Goal: Transaction & Acquisition: Purchase product/service

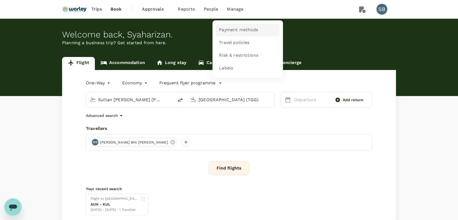
click at [241, 28] on span "Payment methods" at bounding box center [238, 30] width 39 height 6
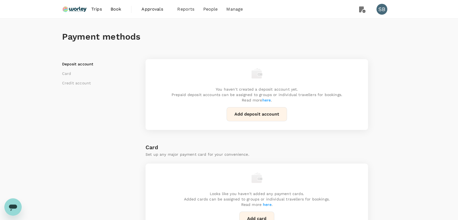
click at [79, 11] on img at bounding box center [74, 9] width 25 height 12
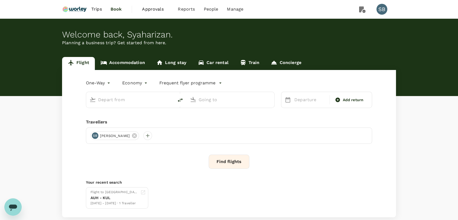
type input "Sultan [PERSON_NAME] [PERSON_NAME] (SZB)"
type input "[GEOGRAPHIC_DATA] (TGG)"
type input "Sultan [PERSON_NAME] [PERSON_NAME] (SZB)"
type input "[GEOGRAPHIC_DATA] (TGG)"
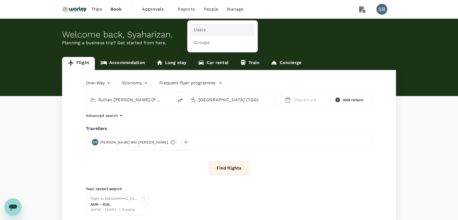
click at [204, 33] on link "Users" at bounding box center [223, 30] width 64 height 13
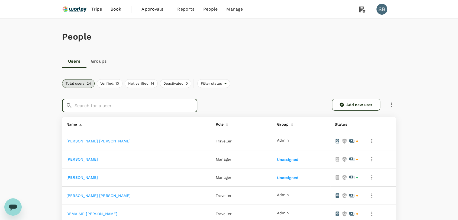
click at [122, 105] on input "text" at bounding box center [136, 106] width 123 height 14
click at [269, 55] on div "Users Groups" at bounding box center [229, 61] width 334 height 13
click at [151, 101] on input "text" at bounding box center [136, 106] width 123 height 14
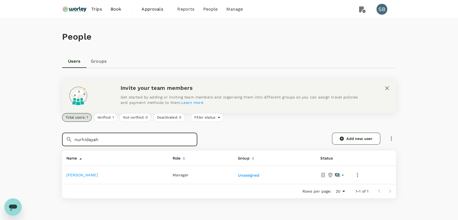
type input "nurhidayah"
click at [98, 175] on link "[PERSON_NAME]" at bounding box center [81, 175] width 31 height 4
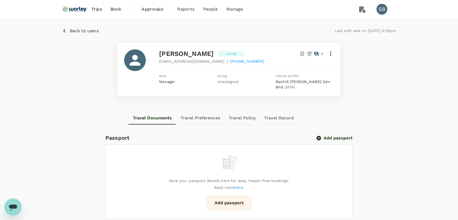
click at [75, 12] on img at bounding box center [74, 9] width 25 height 12
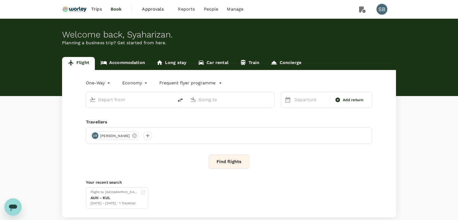
type input "Sultan [PERSON_NAME] [PERSON_NAME] (SZB)"
type input "[GEOGRAPHIC_DATA] (TGG)"
type input "Sultan [PERSON_NAME] [PERSON_NAME] (SZB)"
type input "[GEOGRAPHIC_DATA] (TGG)"
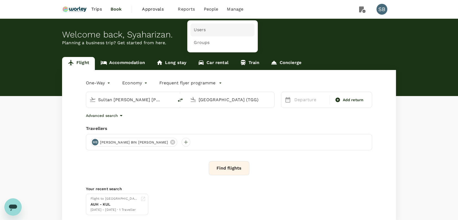
click at [201, 30] on span "Users" at bounding box center [200, 30] width 12 height 6
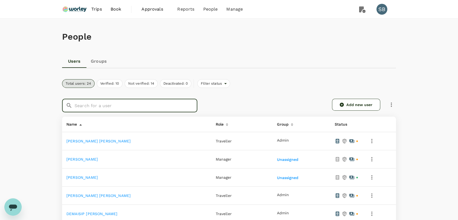
click at [146, 108] on input "text" at bounding box center [136, 106] width 123 height 14
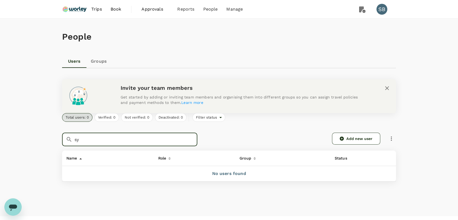
type input "s"
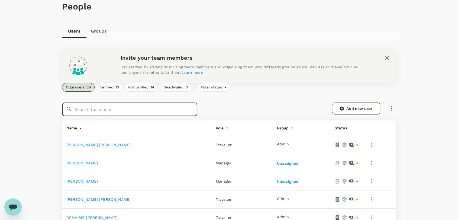
scroll to position [90, 0]
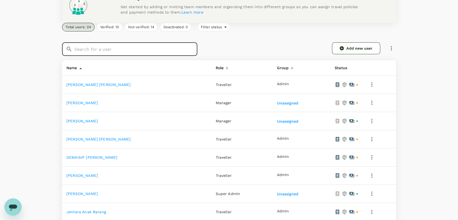
click at [100, 139] on link "[PERSON_NAME] [PERSON_NAME]" at bounding box center [98, 139] width 64 height 4
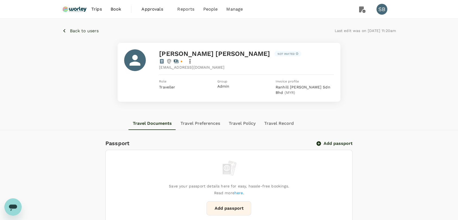
click at [82, 5] on img at bounding box center [74, 9] width 25 height 12
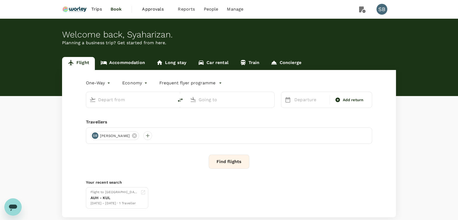
type input "Sultan [PERSON_NAME] [PERSON_NAME] (SZB)"
type input "[GEOGRAPHIC_DATA] (TGG)"
type input "Sultan [PERSON_NAME] [PERSON_NAME] (SZB)"
type input "[GEOGRAPHIC_DATA] (TGG)"
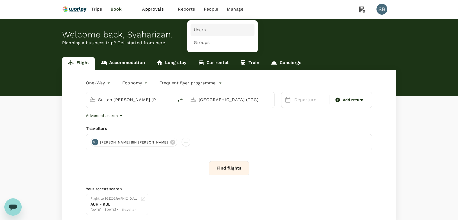
click at [204, 28] on span "Users" at bounding box center [200, 30] width 12 height 6
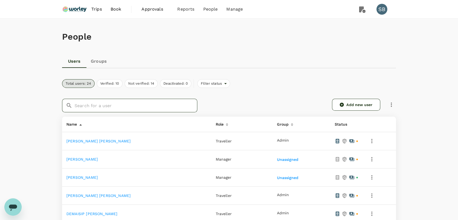
click at [119, 108] on input "text" at bounding box center [136, 106] width 123 height 14
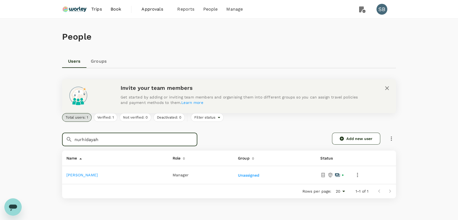
type input "nurhidayah"
click at [98, 173] on link "[PERSON_NAME]" at bounding box center [81, 175] width 31 height 4
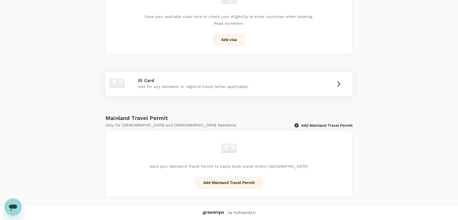
scroll to position [260, 0]
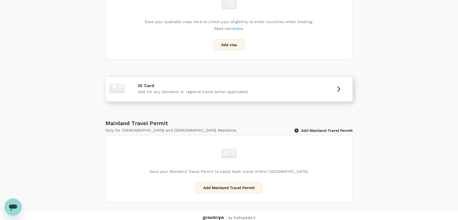
click at [248, 83] on p "ID Card" at bounding box center [229, 85] width 182 height 7
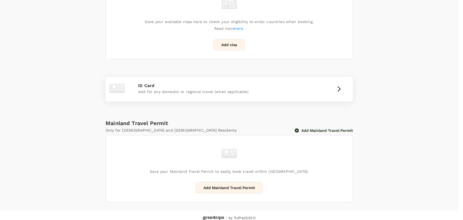
paste input "920415-14-6362"
type input "920415-146362"
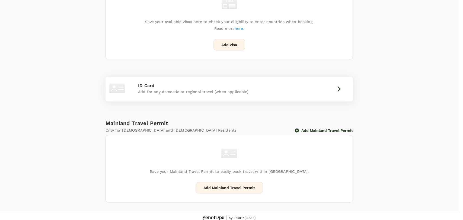
type input "15/04/1992"
radio input "true"
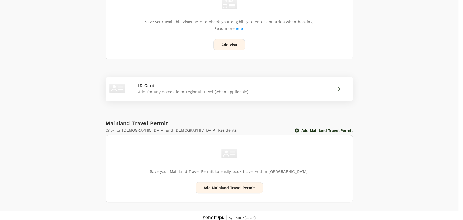
type input "920415146362"
drag, startPoint x: 335, startPoint y: 69, endPoint x: 240, endPoint y: 18, distance: 108.1
paste input "Nurhidayah Binti Abdul Halim"
drag, startPoint x: 344, startPoint y: 65, endPoint x: 383, endPoint y: 65, distance: 39.3
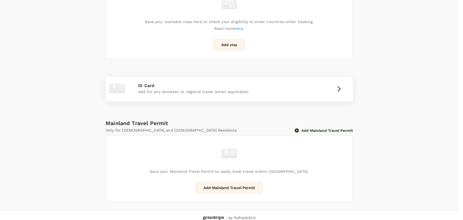
type input "Nurhidayah"
paste input "Binti Abdul Halim"
drag, startPoint x: 364, startPoint y: 96, endPoint x: 299, endPoint y: 97, distance: 64.8
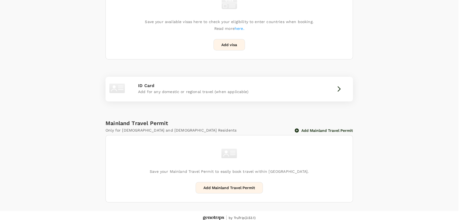
paste input "inti Abdul Halim"
type input "Binti Abdul Halim"
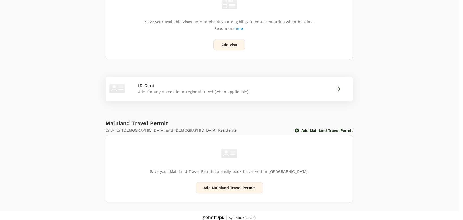
scroll to position [36, 0]
type input "malay"
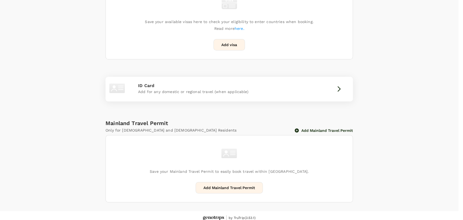
type input "malay"
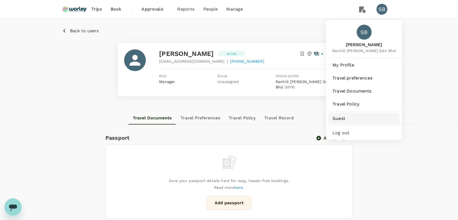
click at [355, 116] on span "Guest" at bounding box center [364, 118] width 63 height 7
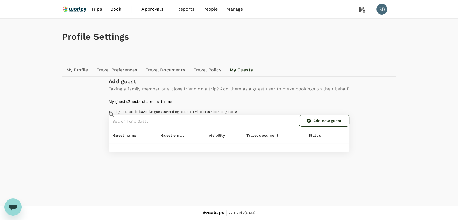
click at [324, 127] on link "Add new guest" at bounding box center [324, 121] width 50 height 12
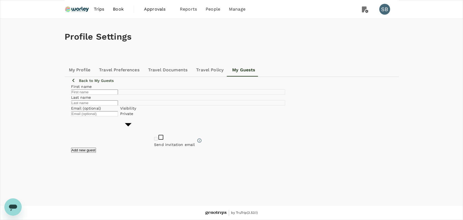
click at [186, 120] on div "Email (optional) ​ Visibility Private private ​" at bounding box center [178, 118] width 214 height 31
click at [118, 95] on input "text" at bounding box center [94, 91] width 47 height 5
type input "[PERSON_NAME] [PERSON_NAME]"
click at [118, 105] on input "text" at bounding box center [94, 102] width 47 height 5
type input "b"
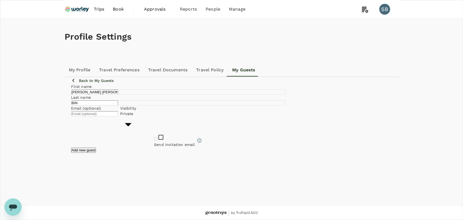
type input "[PERSON_NAME]"
click at [118, 116] on input "text" at bounding box center [94, 113] width 47 height 5
click at [118, 116] on input "nurhidayah+ku@genotrips.com.my" at bounding box center [94, 113] width 47 height 5
type input "[PERSON_NAME][EMAIL_ADDRESS][DOMAIN_NAME]"
click at [96, 153] on button "Add new guest" at bounding box center [83, 150] width 25 height 5
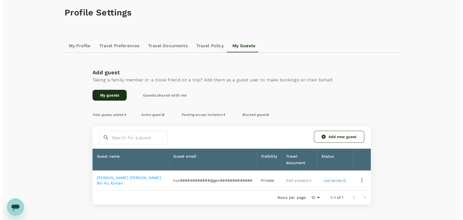
scroll to position [57, 0]
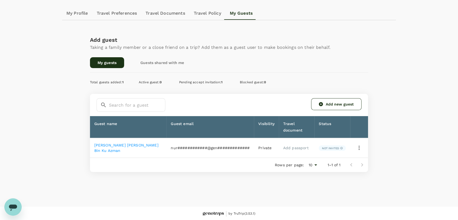
click at [360, 147] on icon "button" at bounding box center [359, 148] width 1 height 4
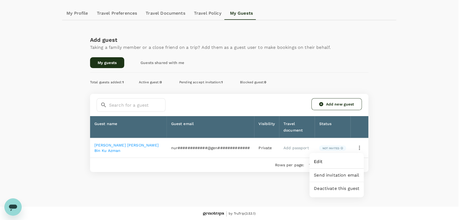
click at [347, 164] on span "Edit" at bounding box center [337, 161] width 46 height 7
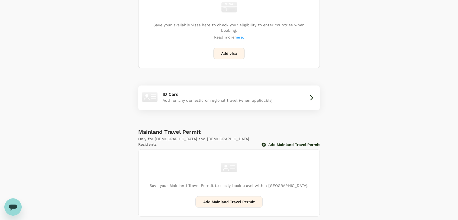
scroll to position [333, 0]
click at [276, 97] on div "Add for any domestic or regional travel (when applicable)" at bounding box center [229, 100] width 133 height 7
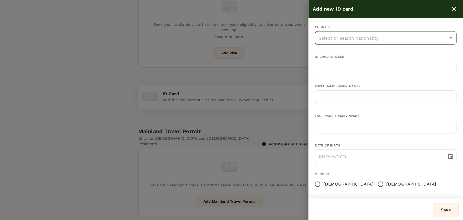
click at [354, 37] on input "text" at bounding box center [381, 38] width 129 height 10
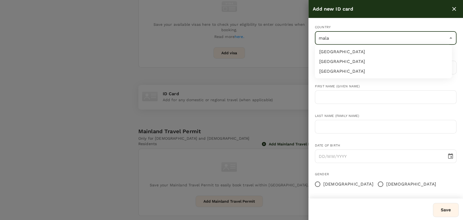
type input "malay"
click at [346, 48] on li "[GEOGRAPHIC_DATA]" at bounding box center [383, 52] width 137 height 10
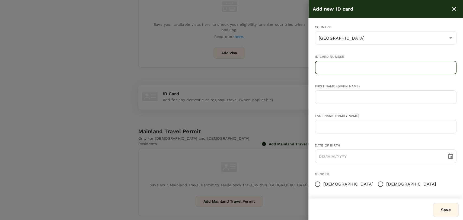
click at [343, 68] on input "text" at bounding box center [386, 68] width 142 height 14
paste input "941009-07-5055"
type input "941009-07-5055"
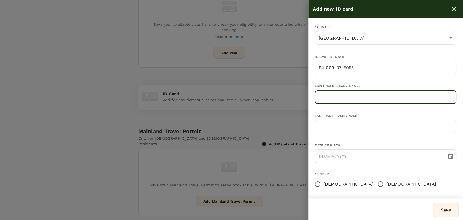
click at [345, 92] on input "text" at bounding box center [386, 97] width 142 height 14
type input "[PERSON_NAME] [PERSON_NAME]"
click at [354, 129] on input "text" at bounding box center [386, 127] width 142 height 14
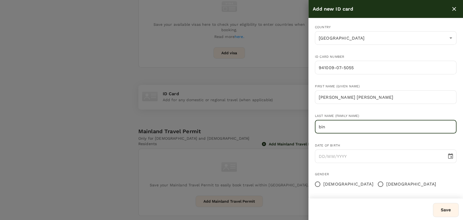
type input "[PERSON_NAME]"
click at [325, 155] on input "DD/MM/YYYY" at bounding box center [379, 156] width 128 height 14
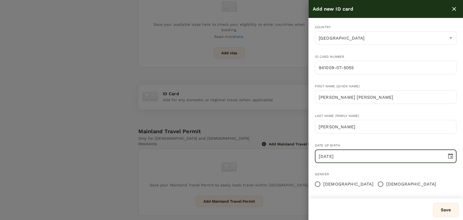
type input "[DATE]"
click at [375, 186] on input "[DEMOGRAPHIC_DATA]" at bounding box center [380, 183] width 11 height 11
radio input "true"
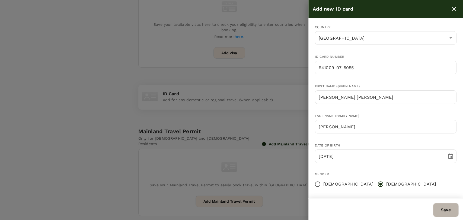
click at [440, 209] on button "Save" at bounding box center [446, 210] width 26 height 14
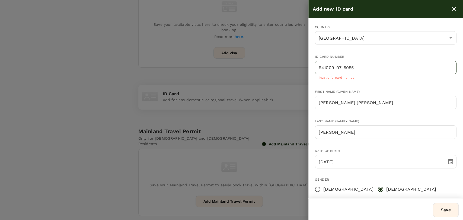
click at [343, 69] on input "941009-07-5055" at bounding box center [386, 68] width 142 height 14
type input "941009075055"
click at [449, 207] on button "Save" at bounding box center [446, 210] width 26 height 14
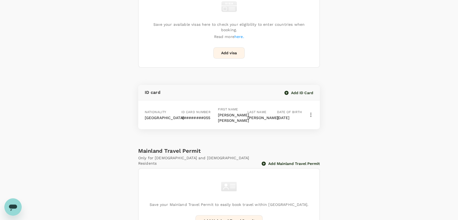
click at [391, 152] on div "Passport Add passport Save your passport details here for easy, hassle-free boo…" at bounding box center [229, 54] width 334 height 361
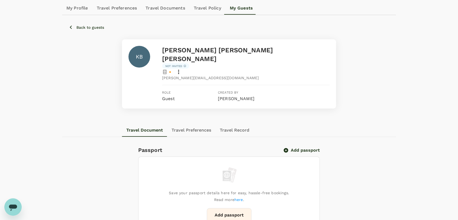
scroll to position [0, 0]
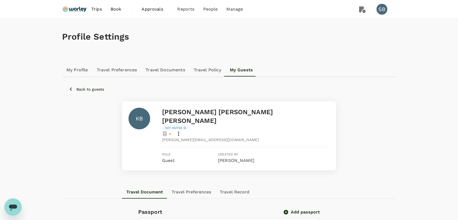
click at [72, 8] on img at bounding box center [74, 9] width 25 height 12
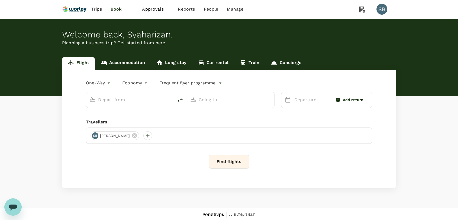
type input "Sultan [PERSON_NAME] [PERSON_NAME] (SZB)"
type input "[GEOGRAPHIC_DATA] (TGG)"
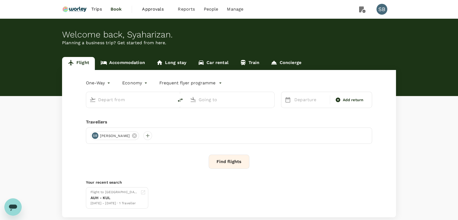
type input "Sultan [PERSON_NAME] [PERSON_NAME] (SZB)"
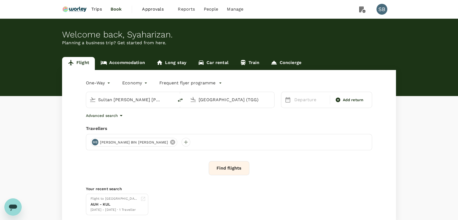
click at [170, 142] on icon at bounding box center [172, 142] width 5 height 5
click at [219, 100] on input "[GEOGRAPHIC_DATA] (TGG)" at bounding box center [231, 99] width 64 height 8
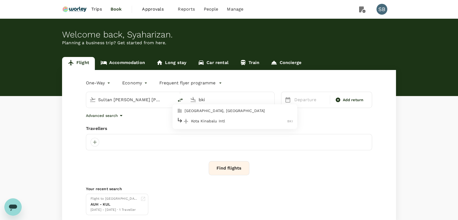
click at [215, 122] on p "Kota Kinabalu Intl" at bounding box center [239, 120] width 97 height 5
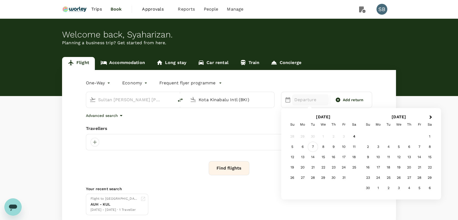
type input "Kota Kinabalu Intl (BKI)"
click at [313, 146] on div "7" at bounding box center [313, 147] width 10 height 10
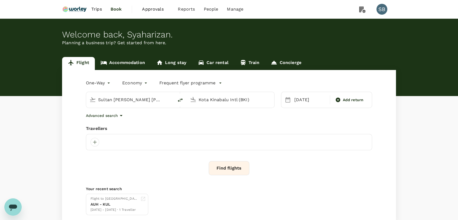
click at [94, 82] on body "Trips Book Approvals 0 Reports People Manage SB Welcome back , [GEOGRAPHIC_DATA…" at bounding box center [229, 128] width 458 height 257
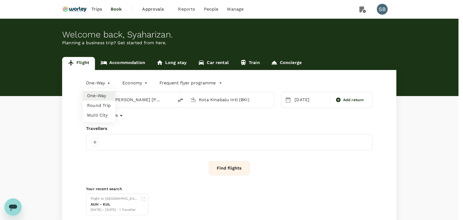
click at [95, 104] on li "Round Trip" at bounding box center [99, 106] width 33 height 10
type input "roundtrip"
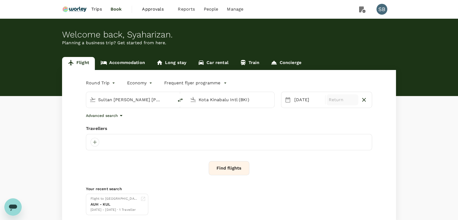
click at [334, 99] on p "Return" at bounding box center [343, 100] width 28 height 7
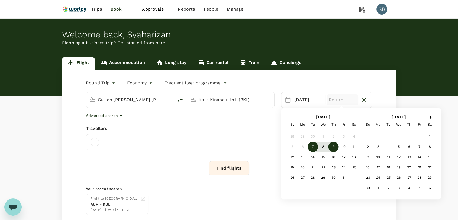
click at [333, 146] on div "9" at bounding box center [334, 147] width 10 height 10
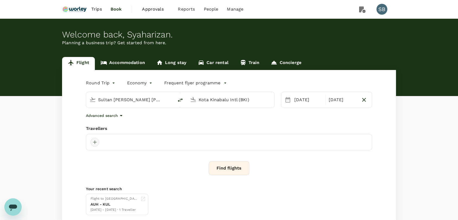
click at [97, 143] on div at bounding box center [95, 142] width 9 height 9
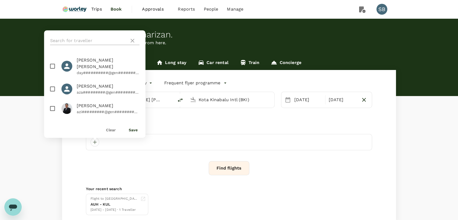
click at [59, 43] on input "text" at bounding box center [88, 40] width 77 height 9
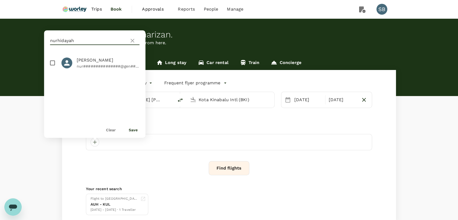
type input "nurhidayah"
click at [51, 66] on input "checkbox" at bounding box center [52, 62] width 11 height 11
checkbox input "true"
click at [135, 131] on button "Save" at bounding box center [133, 130] width 9 height 4
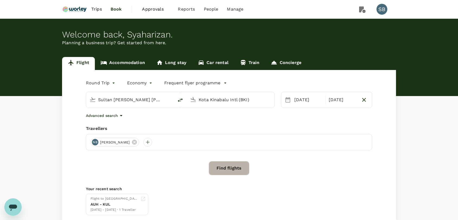
click at [225, 170] on button "Find flights" at bounding box center [229, 168] width 41 height 14
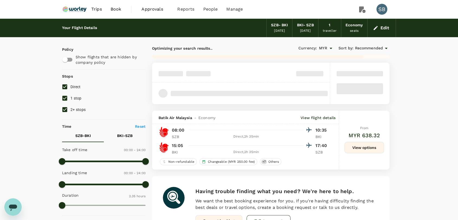
click at [63, 109] on input "2+ stops" at bounding box center [64, 109] width 11 height 11
checkbox input "false"
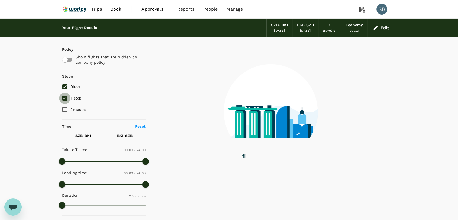
click at [64, 98] on input "1 stop" at bounding box center [64, 97] width 11 height 11
checkbox input "false"
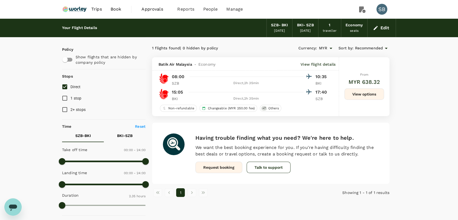
click at [375, 94] on button "View options" at bounding box center [365, 93] width 40 height 11
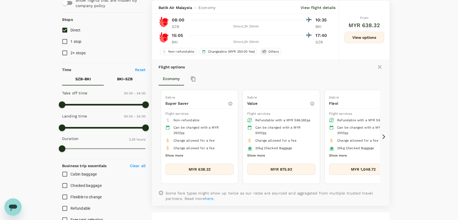
scroll to position [57, 0]
click at [289, 166] on button "MYR 875.92" at bounding box center [281, 168] width 68 height 11
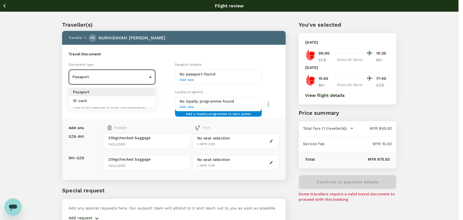
click at [133, 78] on body "Back to flight results Flight review Traveller(s) Traveller 1 : NB [PERSON_NAME…" at bounding box center [231, 124] width 463 height 249
click at [124, 101] on li "ID card" at bounding box center [112, 100] width 87 height 9
type input "Id card"
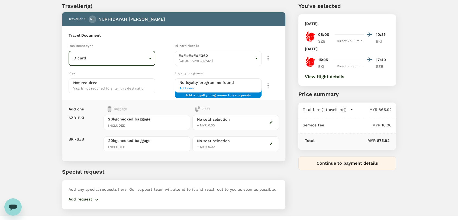
scroll to position [28, 0]
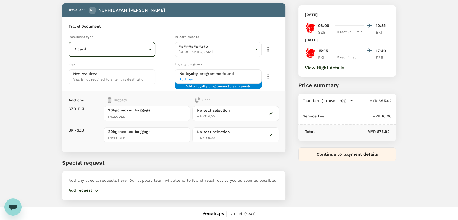
click at [351, 153] on button "Continue to payment details" at bounding box center [348, 154] width 98 height 14
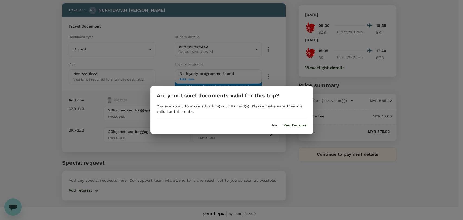
click at [289, 126] on button "Yes, I'm sure" at bounding box center [294, 125] width 23 height 4
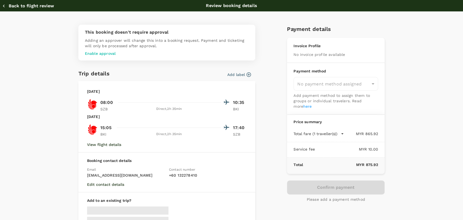
type input "9f734e1c-7c64-4d57-9351-fcdd23c027f8"
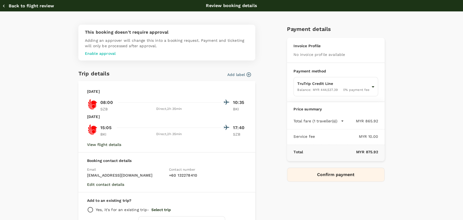
click at [24, 5] on button "Back to flight review" at bounding box center [28, 5] width 52 height 5
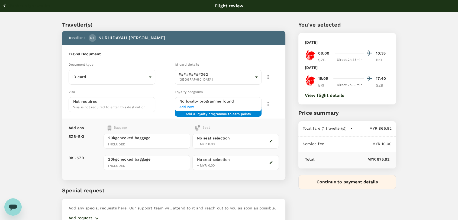
click at [9, 4] on button "Back to flight results" at bounding box center [25, 5] width 47 height 7
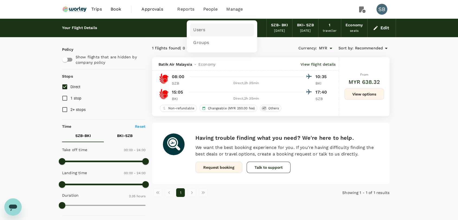
click at [203, 31] on span "Users" at bounding box center [199, 30] width 12 height 6
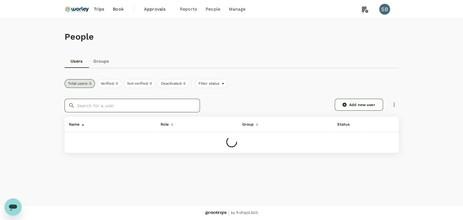
click at [151, 104] on input "text" at bounding box center [138, 106] width 123 height 14
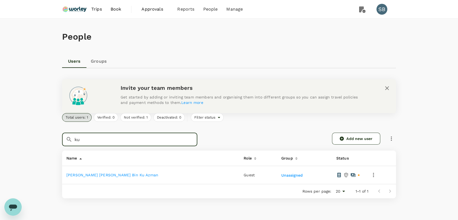
type input "ku"
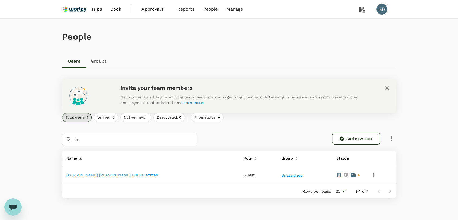
click at [140, 176] on link "[PERSON_NAME] [PERSON_NAME] Bin Ku Azman" at bounding box center [112, 175] width 92 height 4
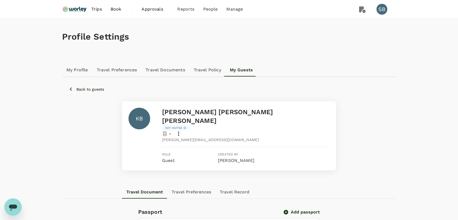
click at [82, 10] on img at bounding box center [74, 9] width 25 height 12
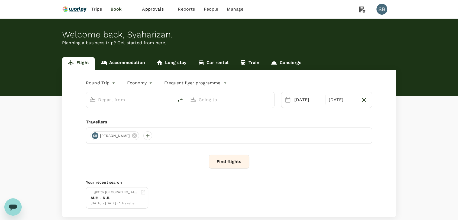
type input "Sultan [PERSON_NAME] [PERSON_NAME] (SZB)"
type input "Kota Kinabalu Intl (BKI)"
type input "Sultan [PERSON_NAME] [PERSON_NAME] (SZB)"
type input "Kota Kinabalu Intl (BKI)"
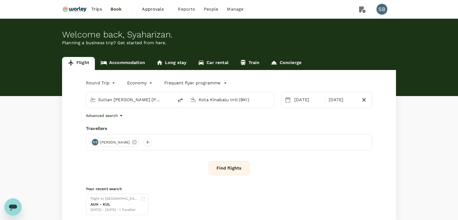
click at [121, 100] on input "Sultan [PERSON_NAME] [PERSON_NAME] (SZB)" at bounding box center [130, 99] width 64 height 8
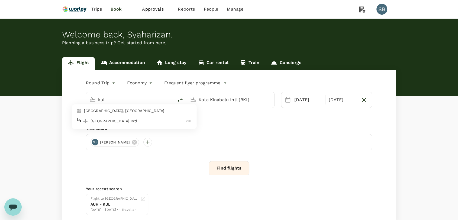
click at [115, 123] on p "[GEOGRAPHIC_DATA] Intl" at bounding box center [138, 120] width 95 height 5
type input "Kuala Lumpur Intl ([GEOGRAPHIC_DATA])"
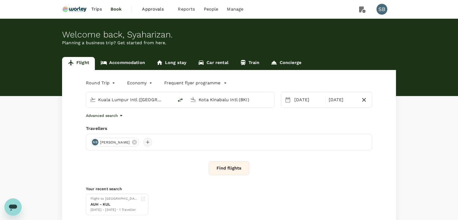
click at [152, 143] on div at bounding box center [147, 142] width 9 height 9
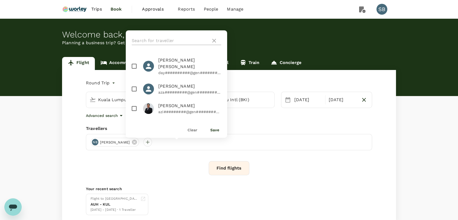
click at [158, 39] on input "text" at bounding box center [170, 40] width 77 height 9
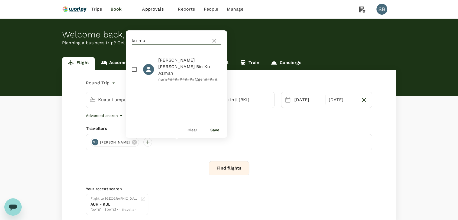
type input "ku mu"
click at [135, 66] on input "checkbox" at bounding box center [134, 69] width 11 height 11
checkbox input "true"
click at [214, 132] on button "Save" at bounding box center [214, 130] width 9 height 4
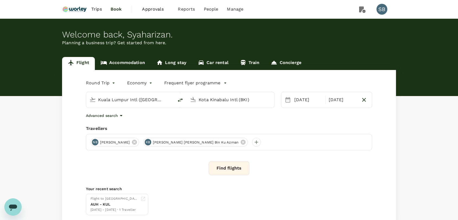
click at [223, 171] on button "Find flights" at bounding box center [229, 168] width 41 height 14
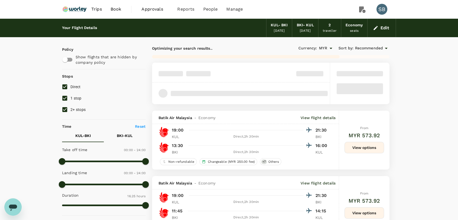
drag, startPoint x: 66, startPoint y: 106, endPoint x: 65, endPoint y: 103, distance: 3.2
click at [65, 105] on input "2+ stops" at bounding box center [64, 109] width 11 height 11
checkbox input "false"
click at [64, 98] on input "1 stop" at bounding box center [64, 97] width 11 height 11
checkbox input "false"
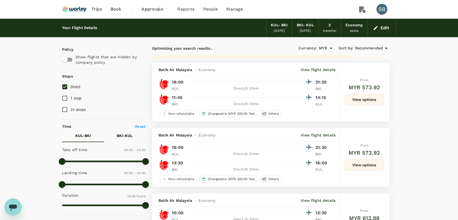
click at [372, 49] on span "Recommended" at bounding box center [369, 48] width 28 height 6
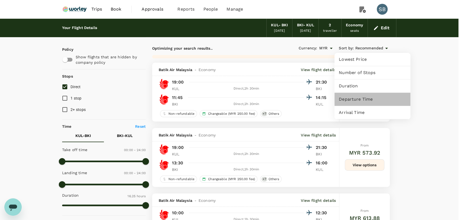
click at [368, 99] on span "Departure Time" at bounding box center [372, 99] width 67 height 7
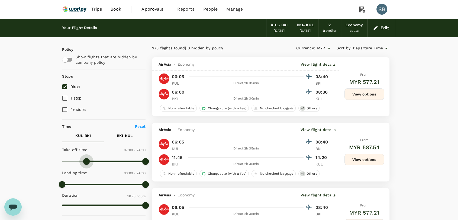
type input "450"
drag, startPoint x: 62, startPoint y: 162, endPoint x: 89, endPoint y: 163, distance: 27.1
click at [89, 163] on span at bounding box center [88, 161] width 7 height 7
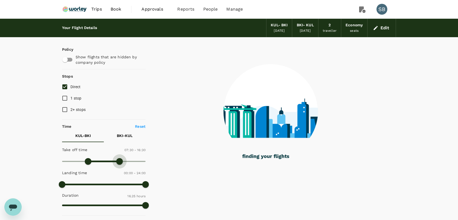
type input "720"
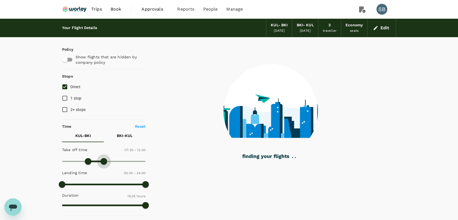
drag, startPoint x: 145, startPoint y: 161, endPoint x: 103, endPoint y: 161, distance: 41.5
click at [103, 161] on span at bounding box center [104, 161] width 7 height 7
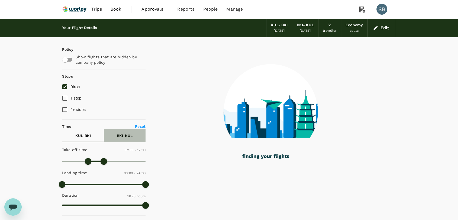
drag, startPoint x: 115, startPoint y: 137, endPoint x: 118, endPoint y: 135, distance: 3.4
click at [115, 136] on button "BKI - KUL" at bounding box center [125, 135] width 42 height 13
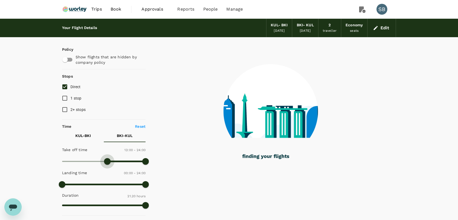
type input "810"
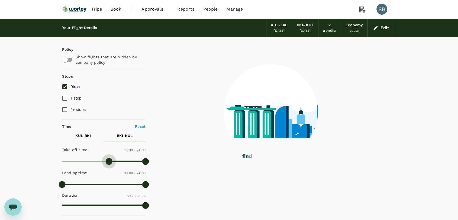
drag, startPoint x: 65, startPoint y: 161, endPoint x: 110, endPoint y: 160, distance: 44.5
click at [110, 160] on span at bounding box center [109, 161] width 7 height 7
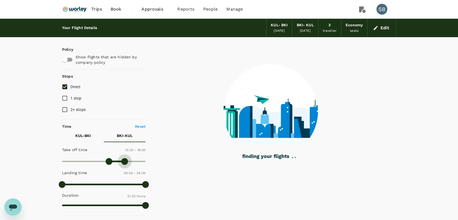
type input "1050"
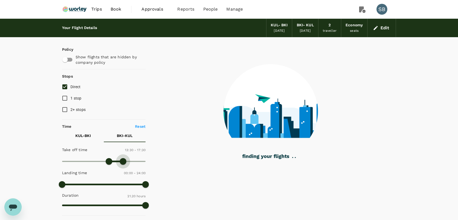
drag, startPoint x: 143, startPoint y: 161, endPoint x: 123, endPoint y: 161, distance: 19.5
click at [123, 161] on span at bounding box center [123, 161] width 7 height 7
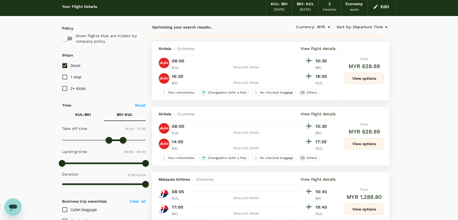
scroll to position [30, 0]
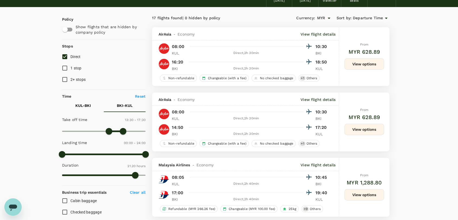
click at [362, 130] on button "View options" at bounding box center [365, 129] width 40 height 11
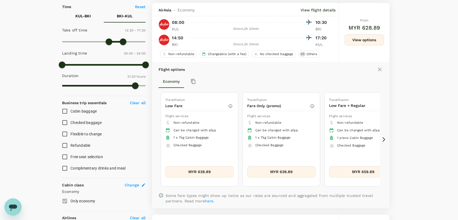
scroll to position [123, 0]
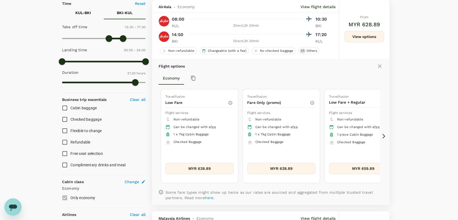
click at [215, 167] on button "MYR 628.89" at bounding box center [199, 168] width 68 height 11
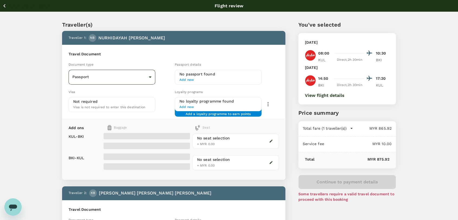
click at [151, 77] on body "Back to flight results Flight review Traveller(s) Traveller 1 : NB [PERSON_NAME…" at bounding box center [229, 202] width 458 height 404
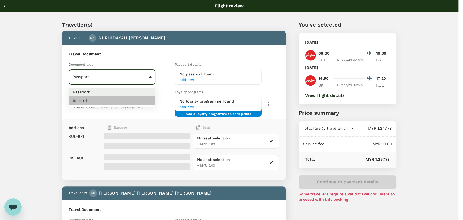
drag, startPoint x: 138, startPoint y: 100, endPoint x: 135, endPoint y: 98, distance: 3.4
click at [137, 100] on li "ID card" at bounding box center [112, 100] width 87 height 9
type input "Id card"
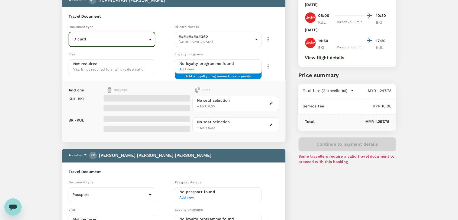
scroll to position [120, 0]
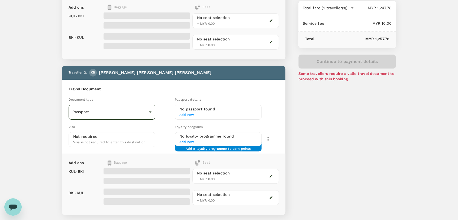
click at [149, 110] on body "Back to flight results Flight review Traveller(s) Traveller 1 : NB [PERSON_NAME…" at bounding box center [229, 82] width 458 height 404
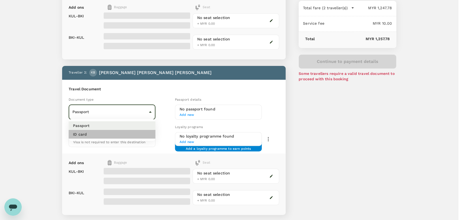
click at [140, 133] on li "ID card" at bounding box center [112, 134] width 87 height 9
type input "Id card"
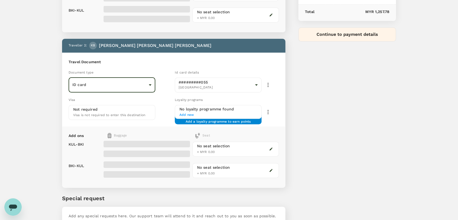
scroll to position [182, 0]
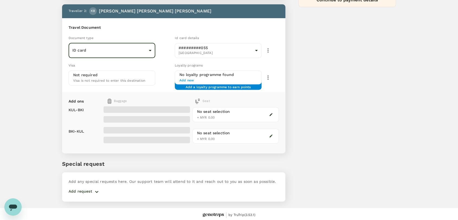
click at [94, 191] on icon "button" at bounding box center [97, 191] width 7 height 7
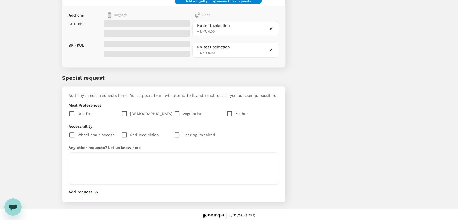
scroll to position [268, 0]
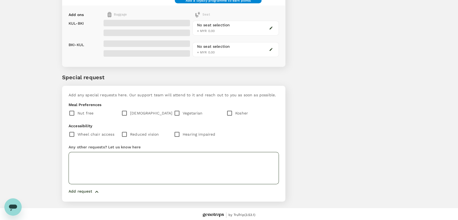
click at [181, 154] on textarea at bounding box center [174, 168] width 210 height 32
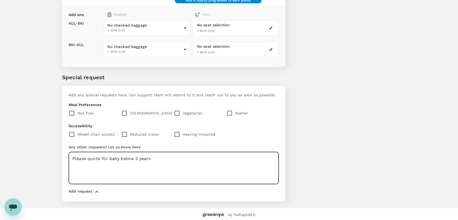
paste textarea "Ku 'Aqil Ayden Bin [PERSON_NAME] '[PERSON_NAME] 240315-02-0579"
click at [80, 169] on textarea "Please quote for baby below 2 years Ku 'Aqil Ayden Bin [PERSON_NAME] '[PERSON_N…" at bounding box center [174, 168] width 210 height 32
click at [89, 174] on textarea "Please quote for baby below 2 years Ku Aqil Ayden Bin [PERSON_NAME] '[PERSON_NA…" at bounding box center [174, 168] width 210 height 32
click at [124, 176] on textarea "Please quote for baby below 2 years Ku Aqil Ayden Bin [PERSON_NAME] '[PERSON_NA…" at bounding box center [174, 168] width 210 height 32
click at [146, 168] on textarea "Please quote for baby below 2 years Ku Aqil Ayden Bin [PERSON_NAME] '[PERSON_NA…" at bounding box center [174, 168] width 210 height 32
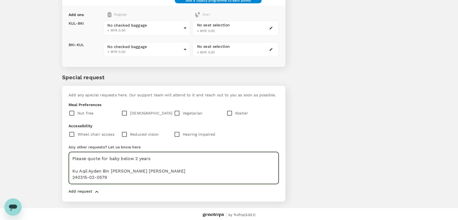
click at [128, 176] on textarea "Please quote for baby below 2 years Ku Aqil Ayden Bin [PERSON_NAME] [PERSON_NAM…" at bounding box center [174, 168] width 210 height 32
click at [73, 176] on textarea "Please quote for baby below 2 years Ku Aqil Ayden Bin [PERSON_NAME] [PERSON_NAM…" at bounding box center [174, 168] width 210 height 32
click at [118, 172] on textarea "Please quote for baby below 2 years Ku Aqil Ayden Bin [PERSON_NAME] [PERSON_NAM…" at bounding box center [174, 168] width 210 height 32
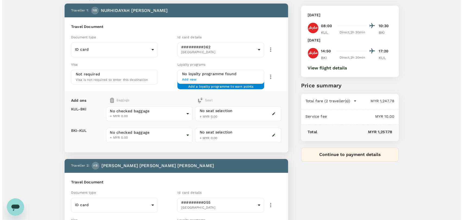
scroll to position [0, 0]
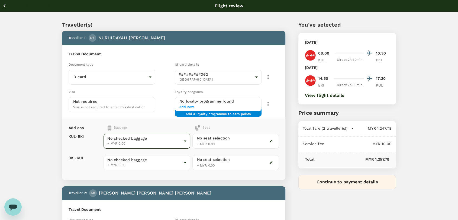
type textarea "Please quote for baby below 2 years Ku Aqil Ayden Bin [PERSON_NAME] [PERSON_NAM…"
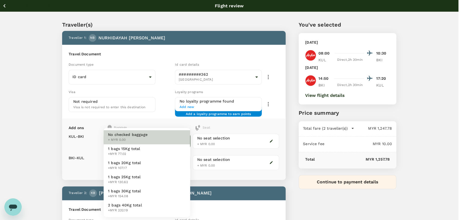
click at [159, 162] on li "1 bags 20Kg total +MYR 107.17" at bounding box center [147, 165] width 87 height 14
type input "2 - 107.17"
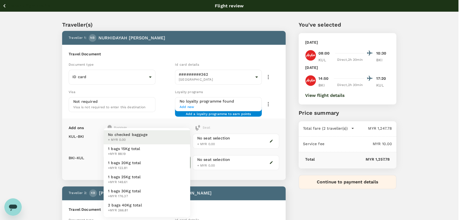
click at [158, 169] on li "1 bags 20Kg total +MYR 122.81" at bounding box center [147, 165] width 87 height 14
type input "2 - 122.81"
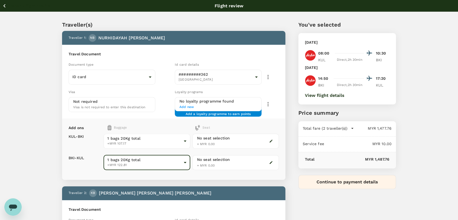
click at [345, 184] on button "Continue to payment details" at bounding box center [348, 182] width 98 height 14
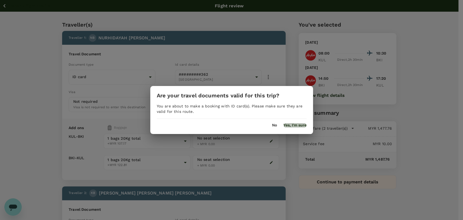
click at [300, 125] on button "Yes, I'm sure" at bounding box center [294, 125] width 23 height 4
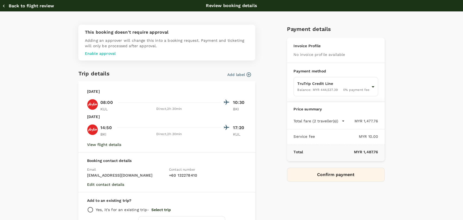
click at [24, 8] on button "Back to flight review" at bounding box center [28, 5] width 52 height 5
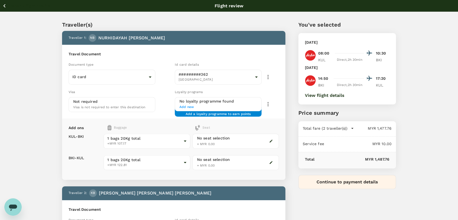
click at [341, 185] on button "Continue to payment details" at bounding box center [348, 182] width 98 height 14
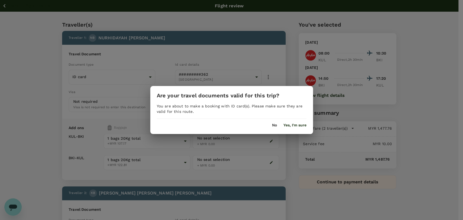
click at [272, 125] on button "No" at bounding box center [274, 125] width 5 height 4
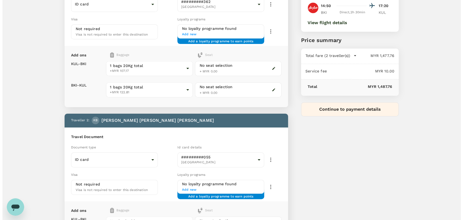
scroll to position [57, 0]
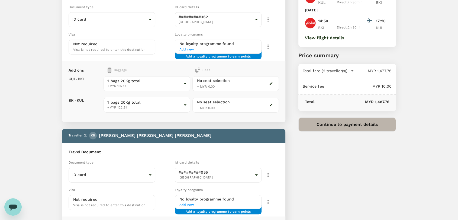
click at [347, 126] on button "Continue to payment details" at bounding box center [348, 124] width 98 height 14
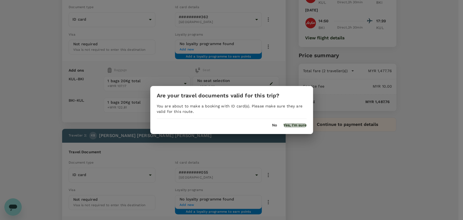
click at [294, 126] on button "Yes, I'm sure" at bounding box center [294, 125] width 23 height 4
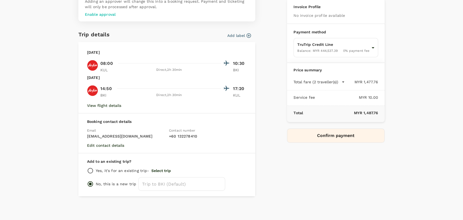
scroll to position [40, 0]
click at [339, 135] on button "Confirm payment" at bounding box center [336, 135] width 98 height 14
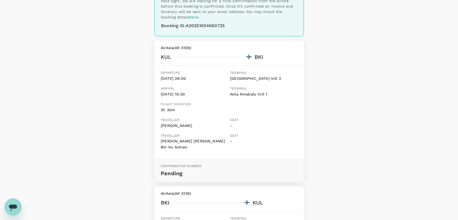
scroll to position [60, 0]
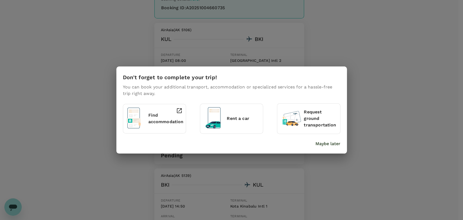
click at [320, 144] on p "Maybe later" at bounding box center [327, 143] width 25 height 7
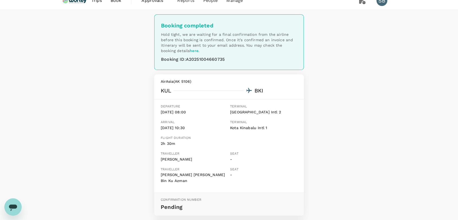
scroll to position [0, 0]
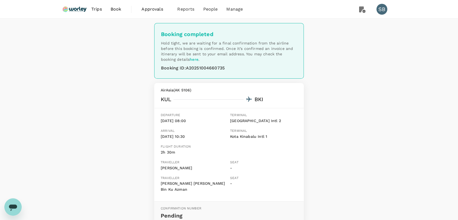
click at [72, 11] on img at bounding box center [74, 9] width 25 height 12
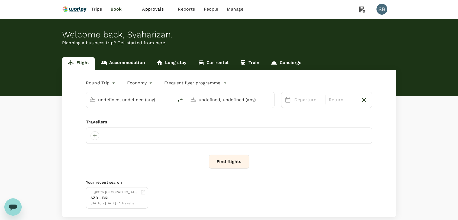
type input "Kuala Lumpur Intl ([GEOGRAPHIC_DATA])"
type input "Kota Kinabalu Intl (BKI)"
type input "Kuala Lumpur Intl ([GEOGRAPHIC_DATA])"
type input "Kota Kinabalu Intl (BKI)"
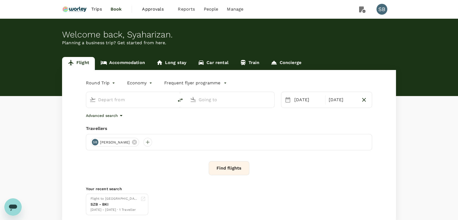
type input "Kuala Lumpur Intl ([GEOGRAPHIC_DATA])"
type input "Kota Kinabalu Intl (BKI)"
